Goal: Find specific page/section: Find specific page/section

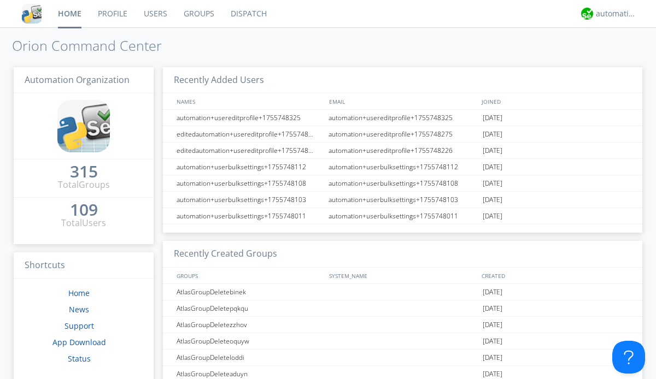
click at [248, 14] on link "Dispatch" at bounding box center [249, 13] width 52 height 27
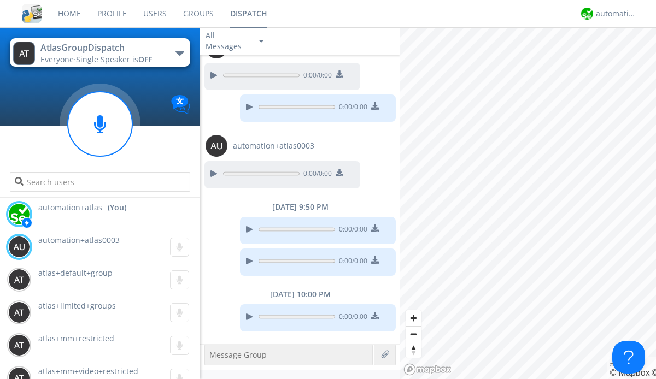
scroll to position [771, 0]
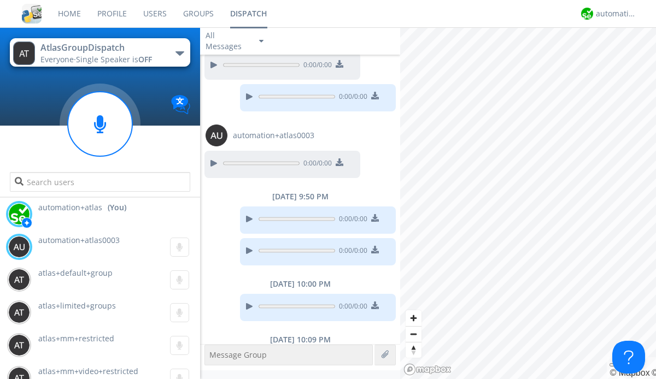
click at [179, 53] on div "button" at bounding box center [180, 53] width 9 height 4
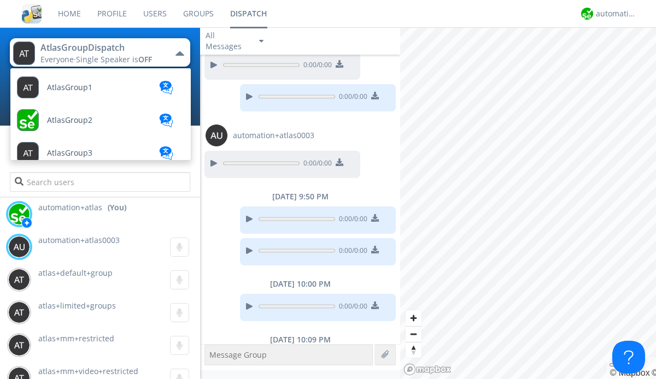
click at [92, 92] on span "AtlasGroupDispatchLarge" at bounding box center [69, 88] width 45 height 8
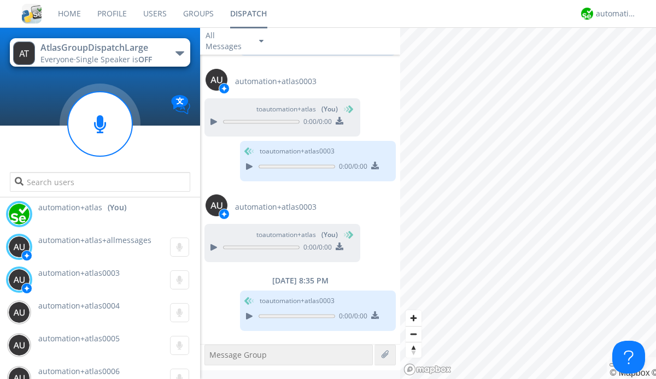
scroll to position [691, 0]
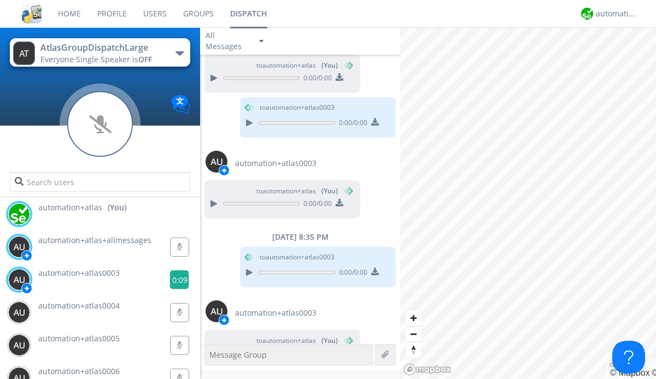
click at [175, 256] on g at bounding box center [179, 247] width 19 height 19
